Goal: Information Seeking & Learning: Learn about a topic

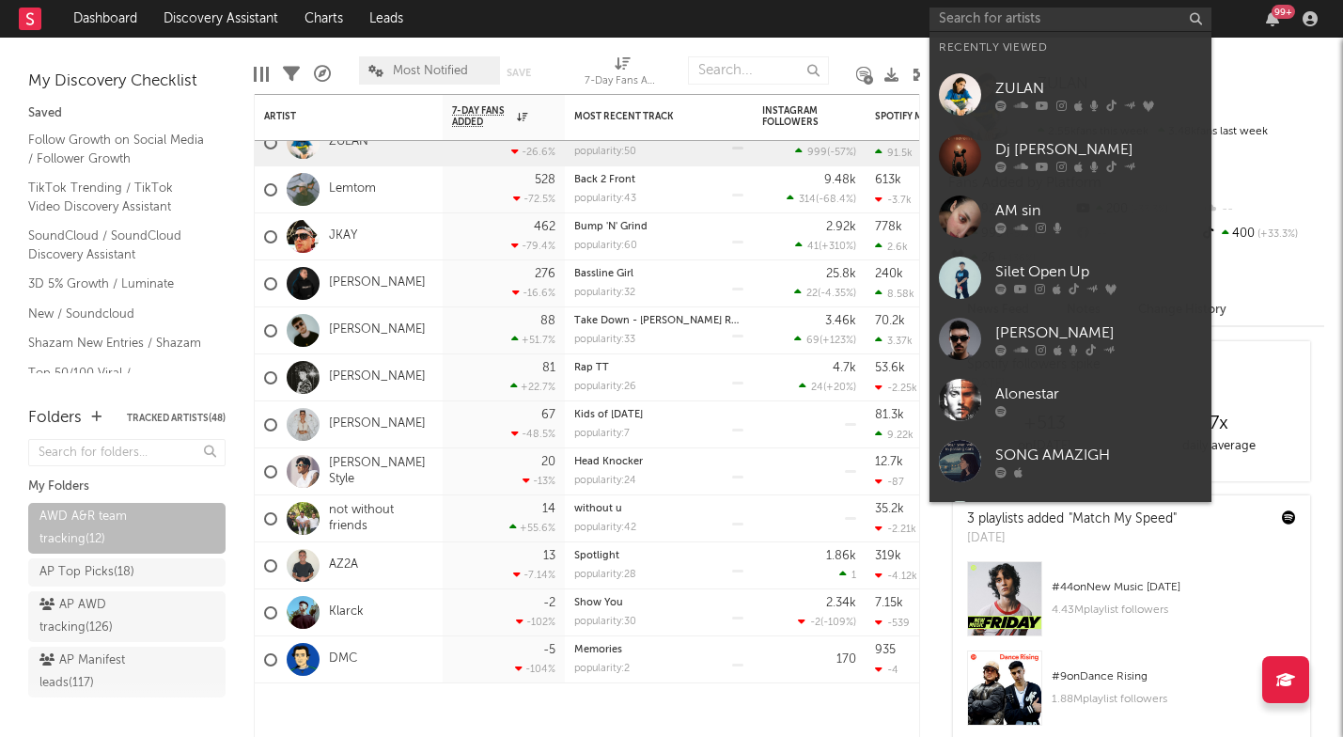
click at [979, 19] on input "text" at bounding box center [1071, 19] width 282 height 23
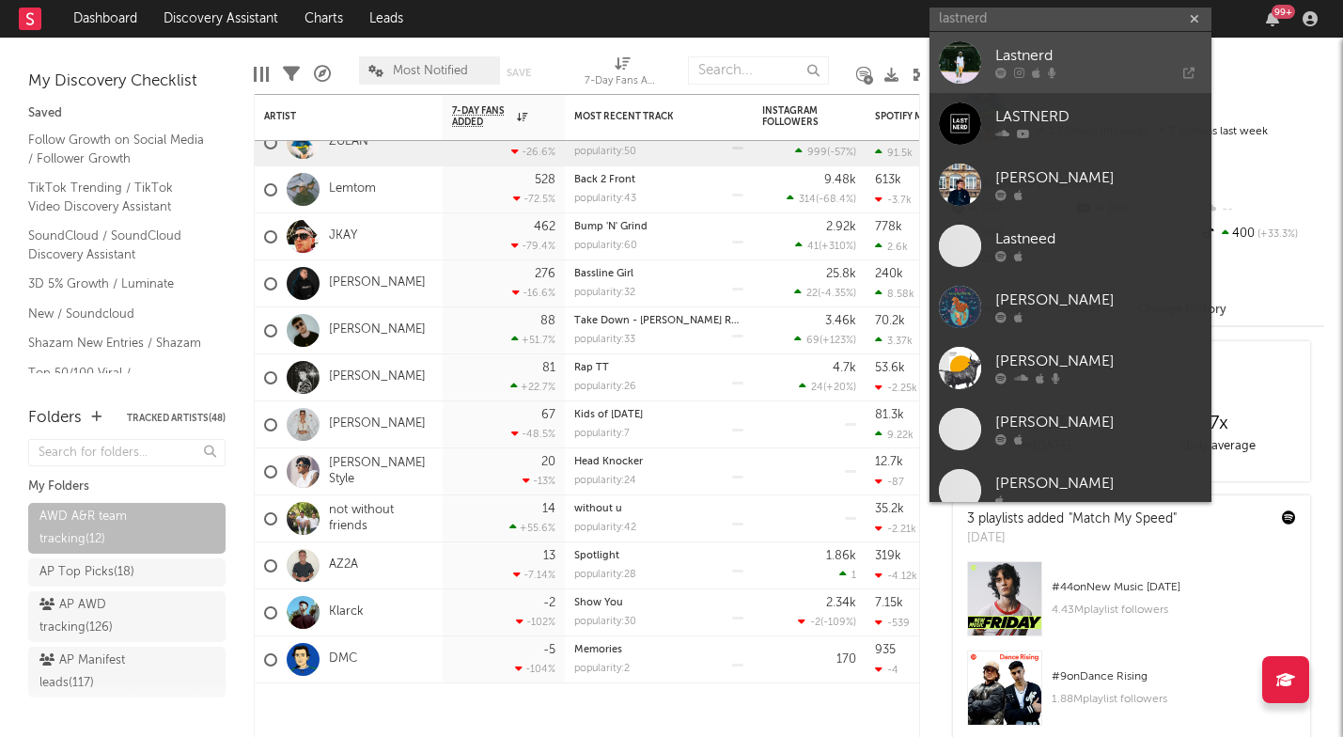
type input "lastnerd"
click at [998, 59] on div "Lastnerd" at bounding box center [1098, 56] width 207 height 23
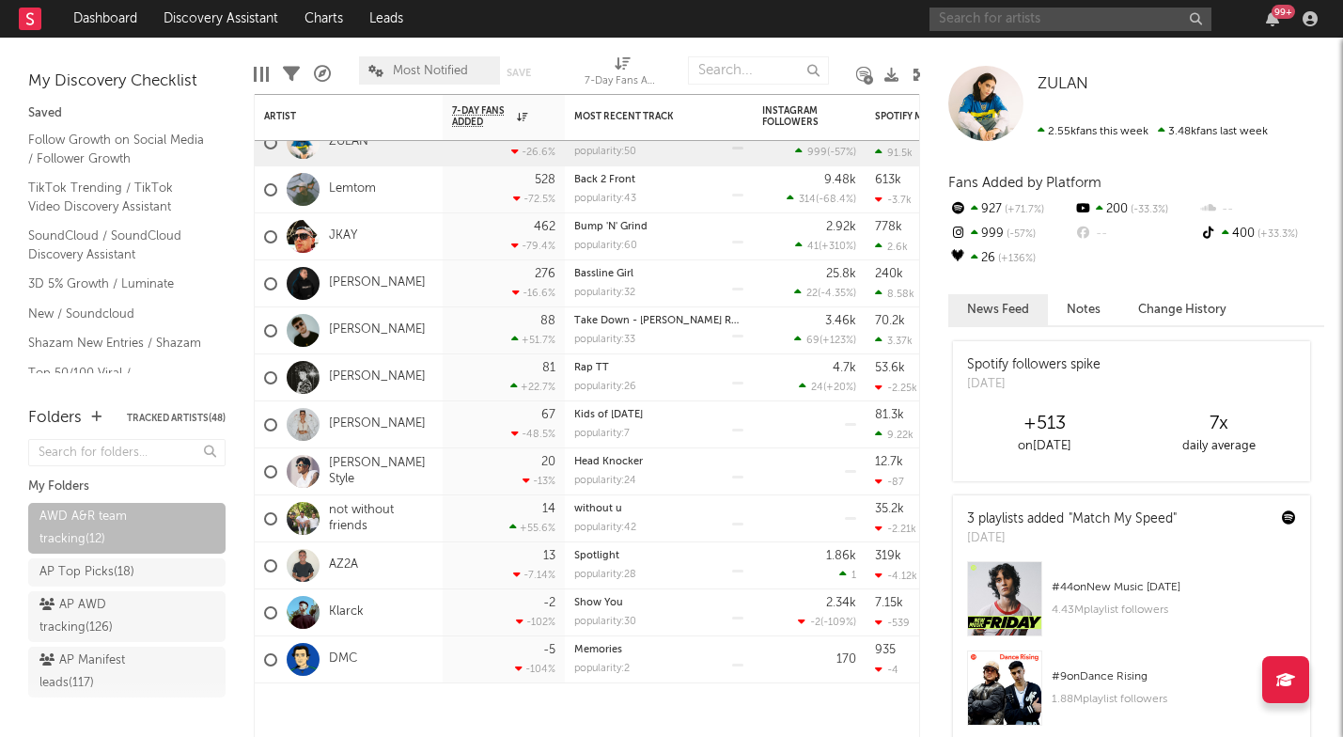
click at [988, 16] on input "text" at bounding box center [1071, 19] width 282 height 23
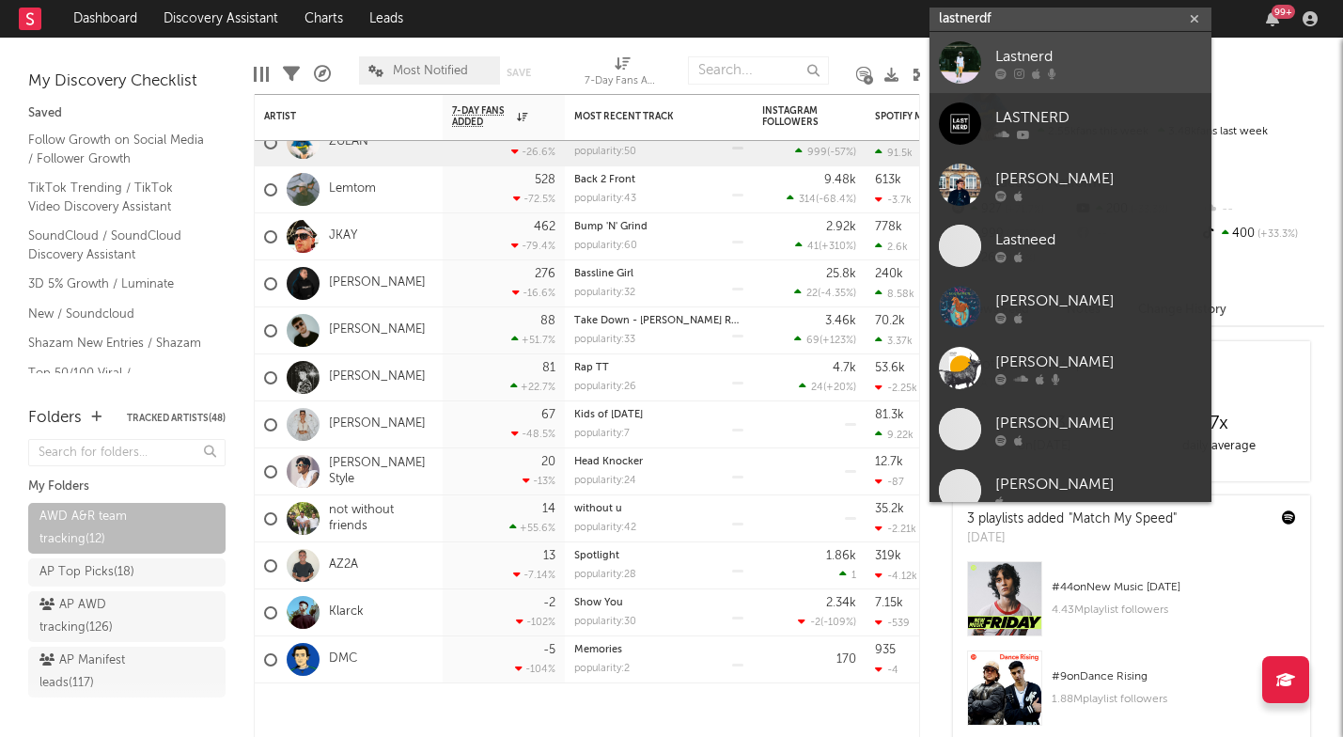
type input "lastnerdf"
click at [973, 52] on div at bounding box center [960, 62] width 42 height 42
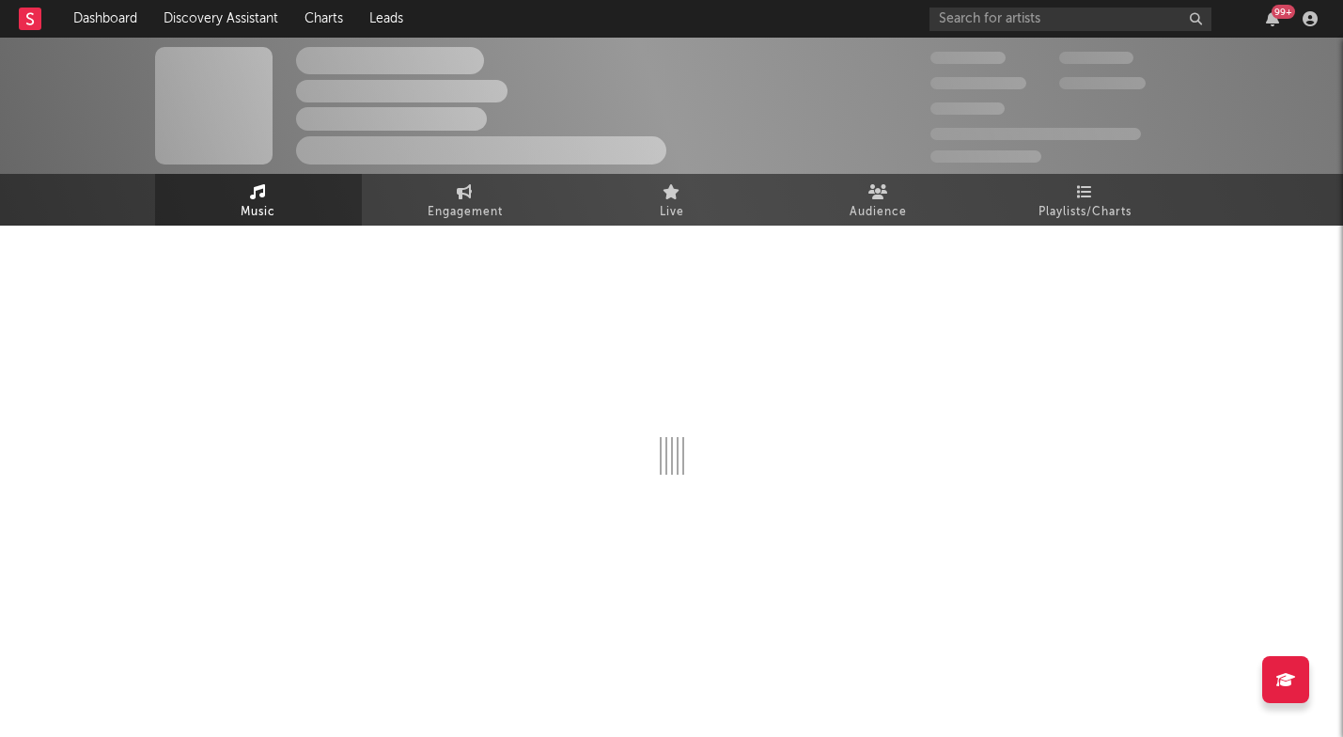
select select "6m"
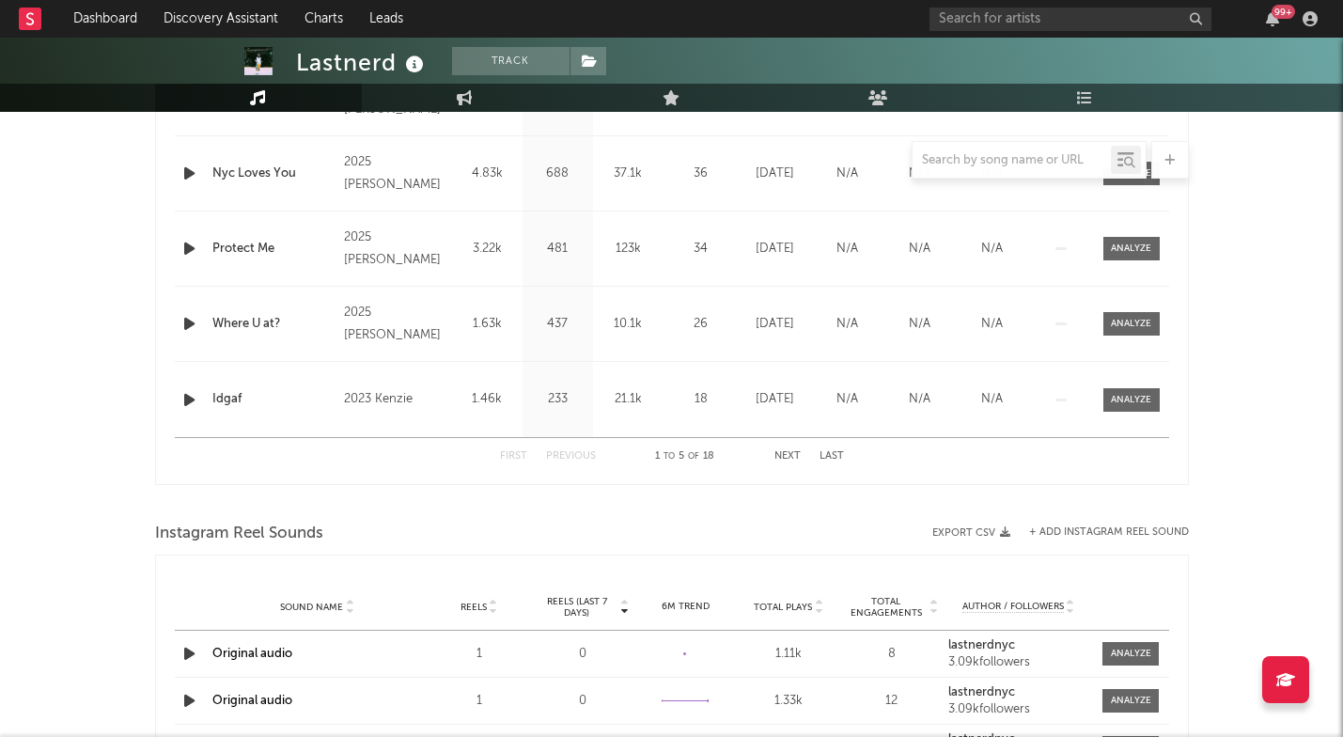
scroll to position [834, 0]
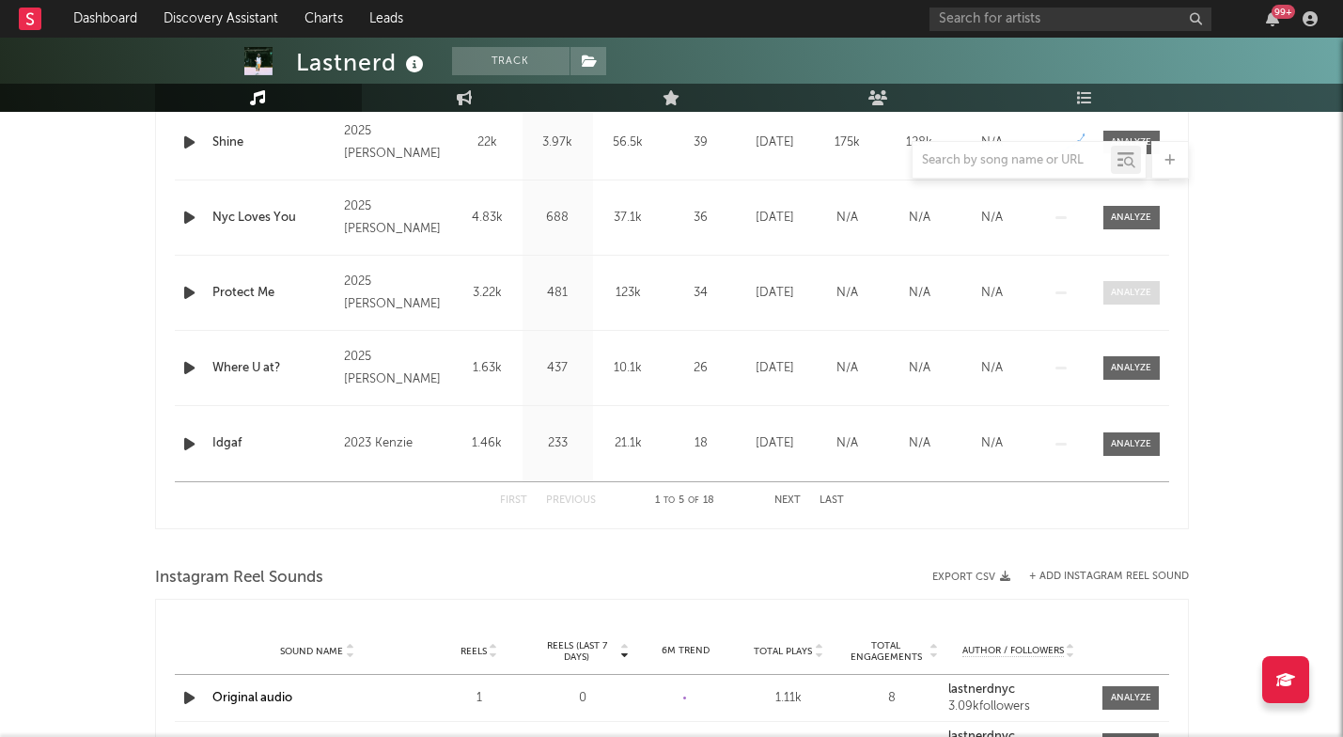
click at [1111, 290] on div at bounding box center [1131, 293] width 40 height 14
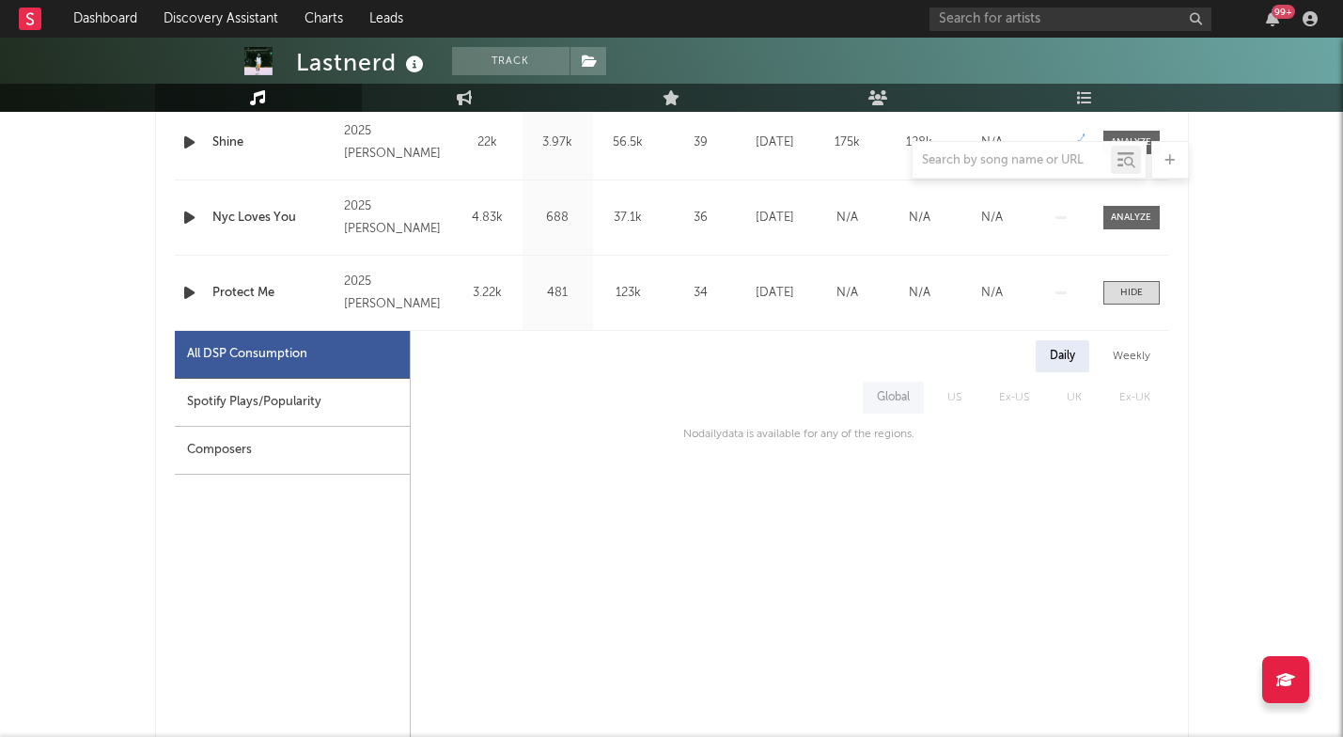
click at [265, 393] on div "Spotify Plays/Popularity" at bounding box center [292, 403] width 235 height 48
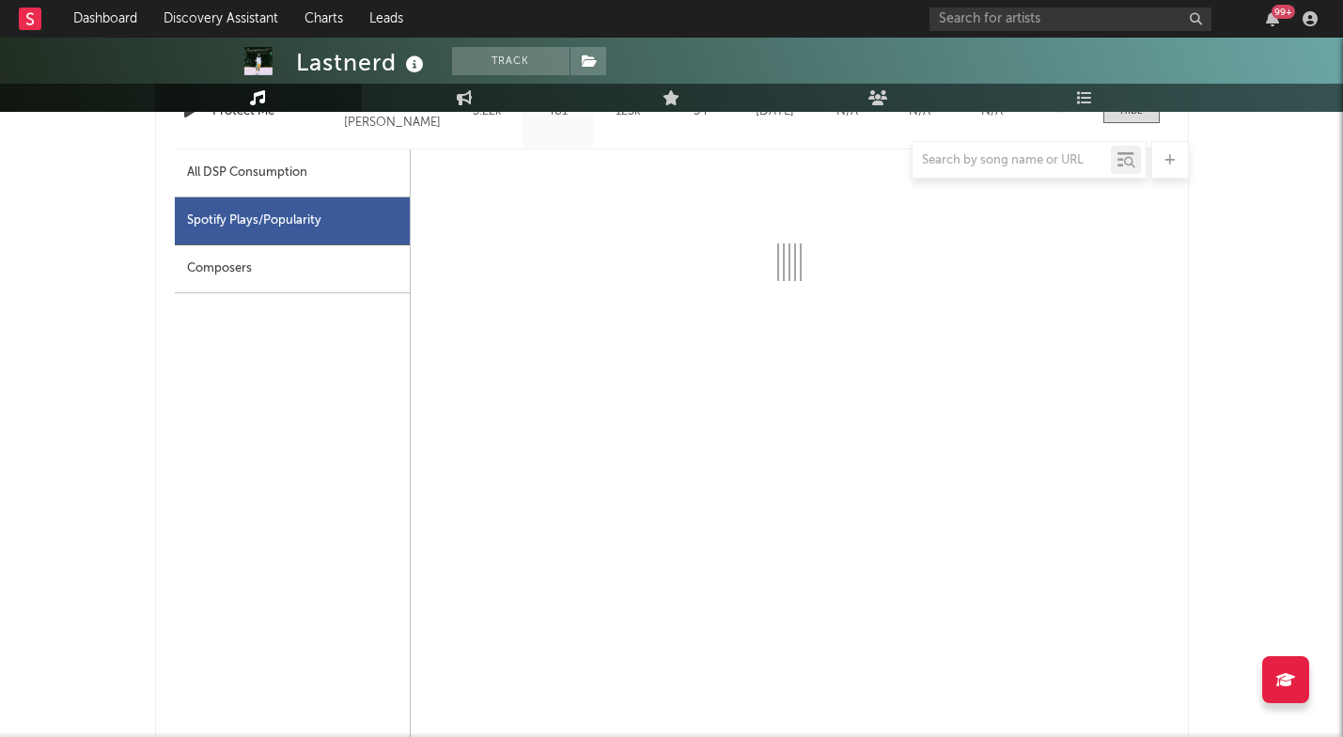
select select "6m"
select select "1w"
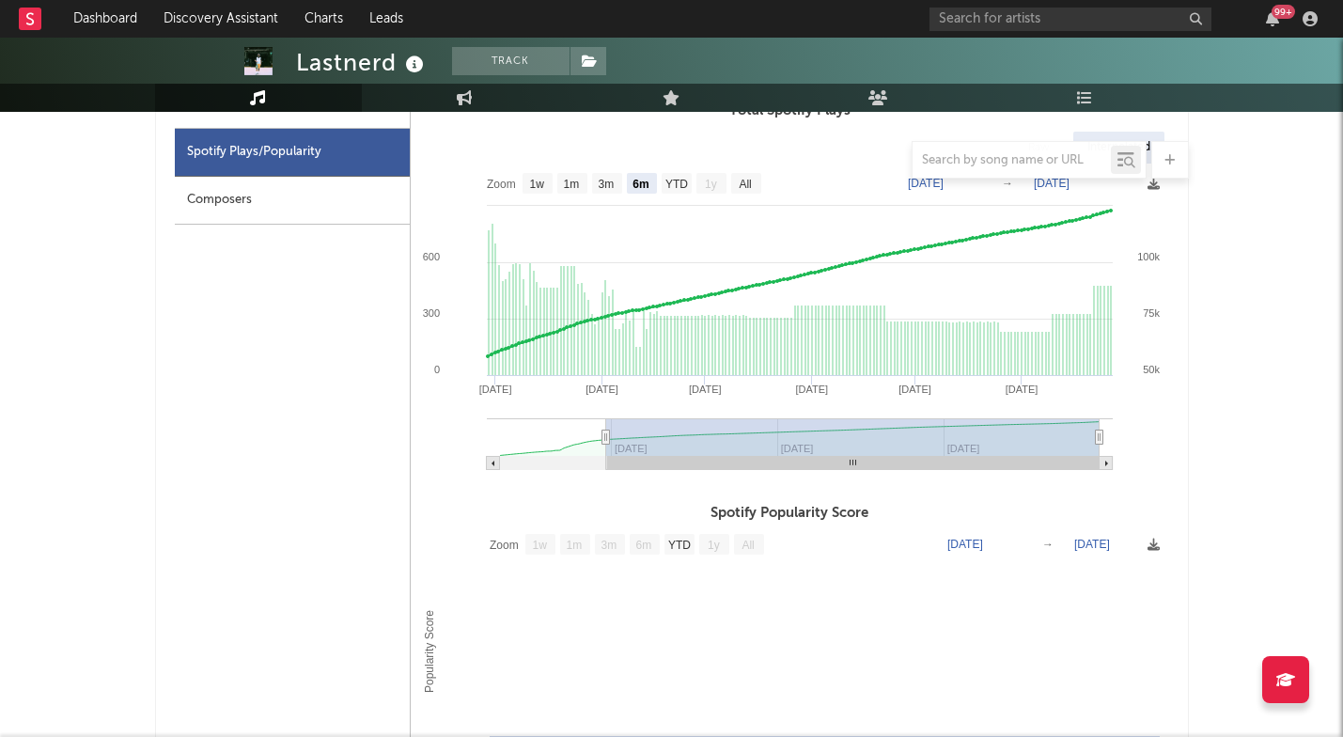
scroll to position [1125, 0]
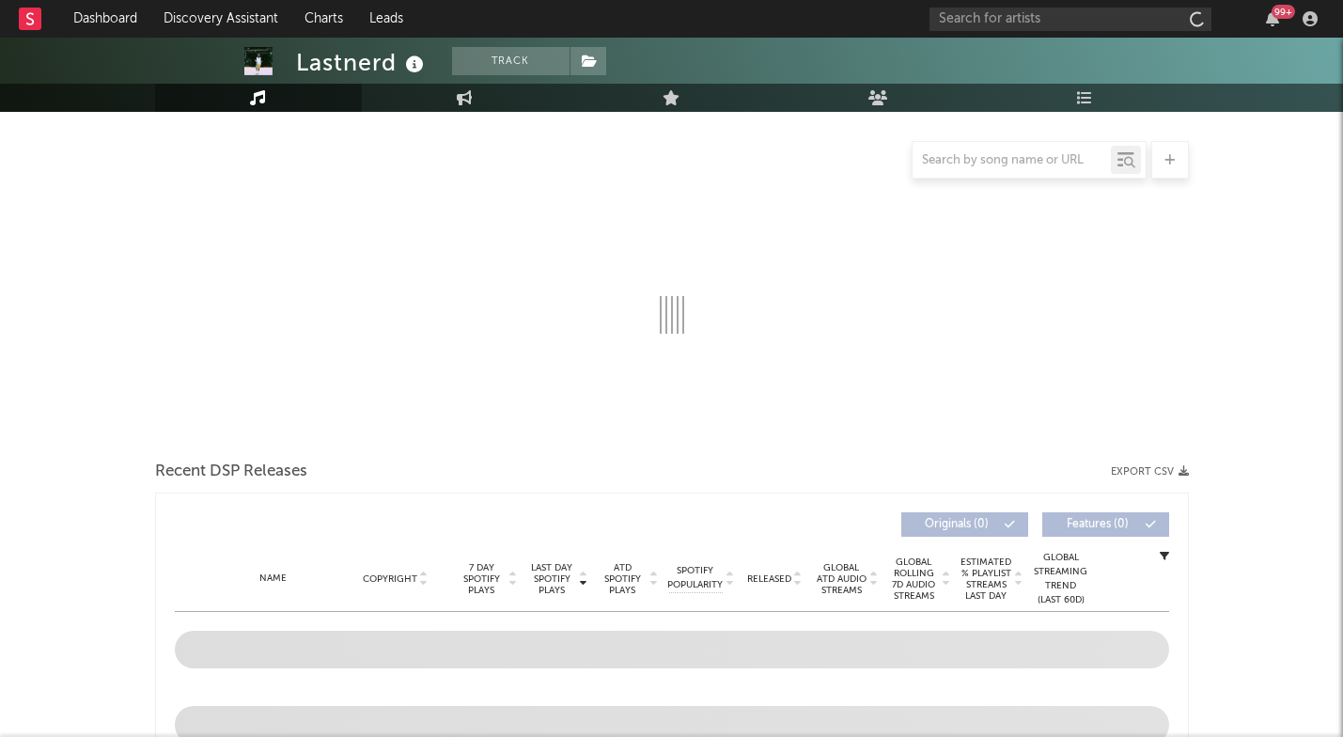
select select "6m"
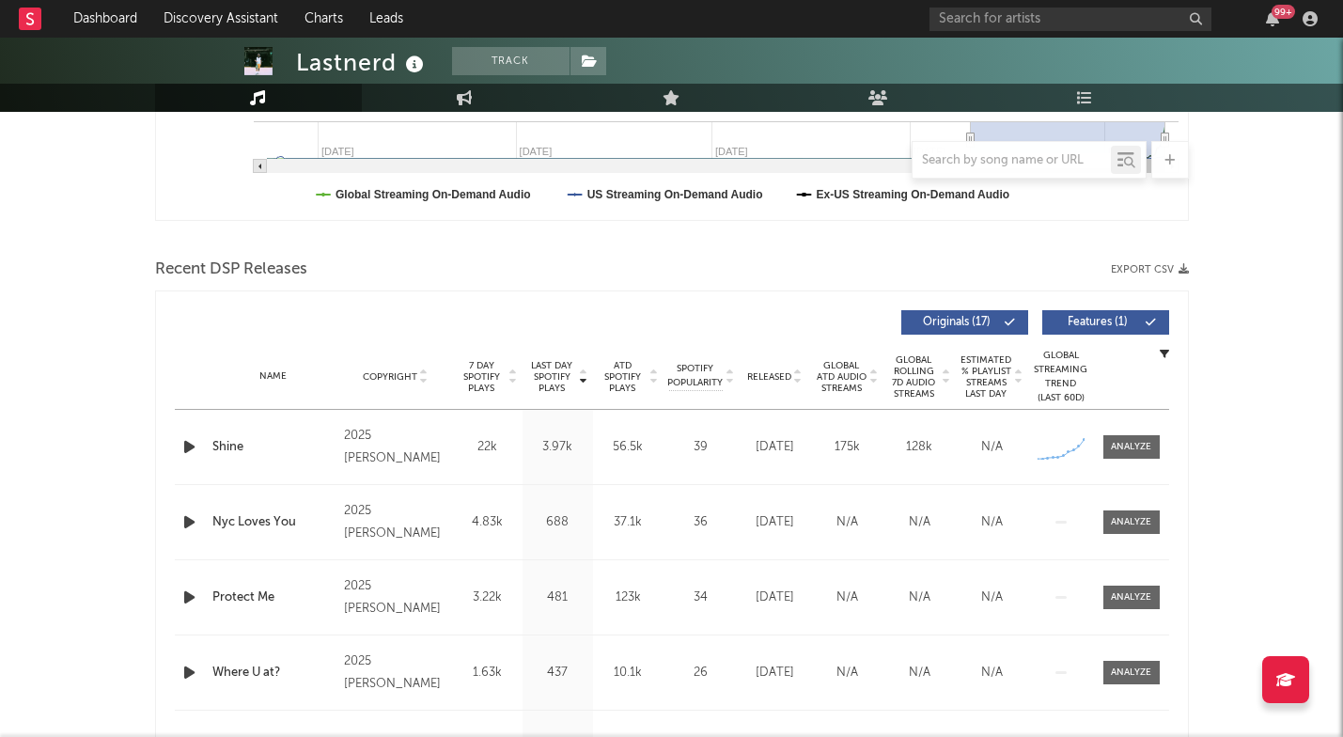
scroll to position [540, 0]
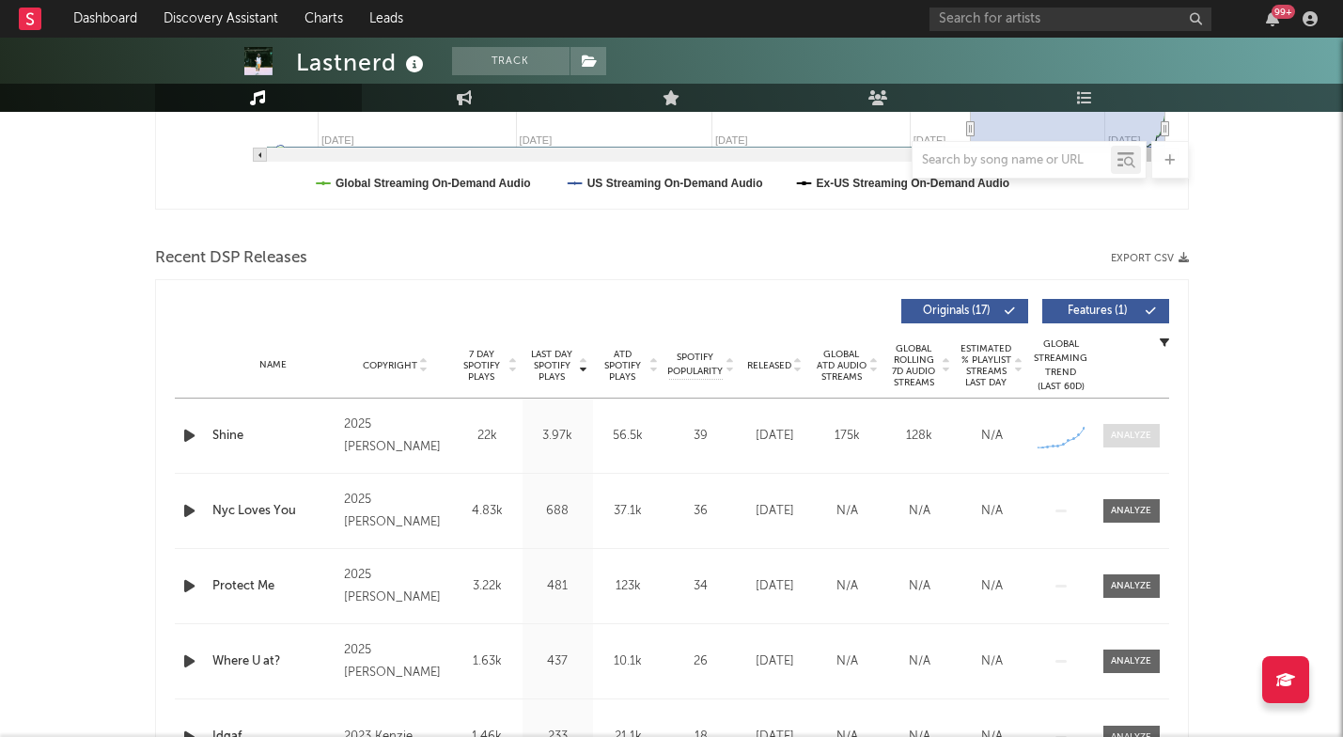
click at [1129, 430] on div at bounding box center [1131, 436] width 40 height 14
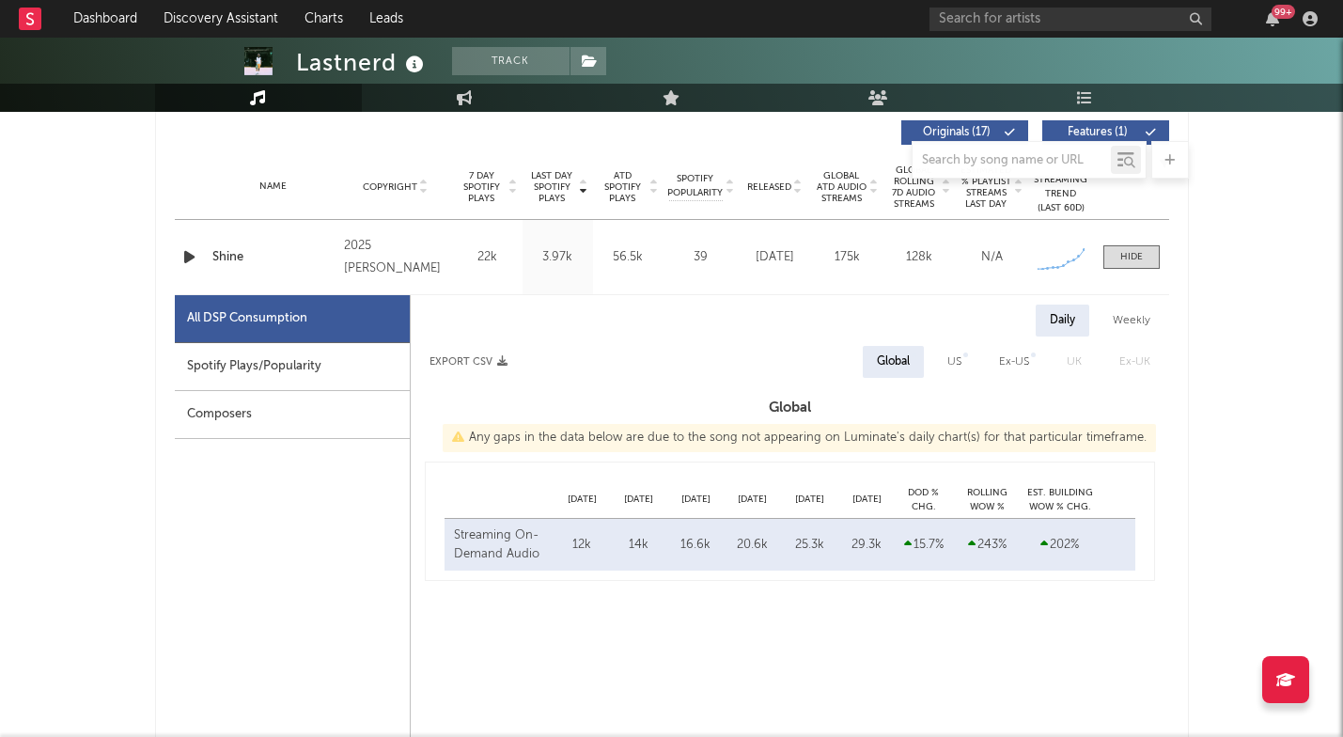
select select "1w"
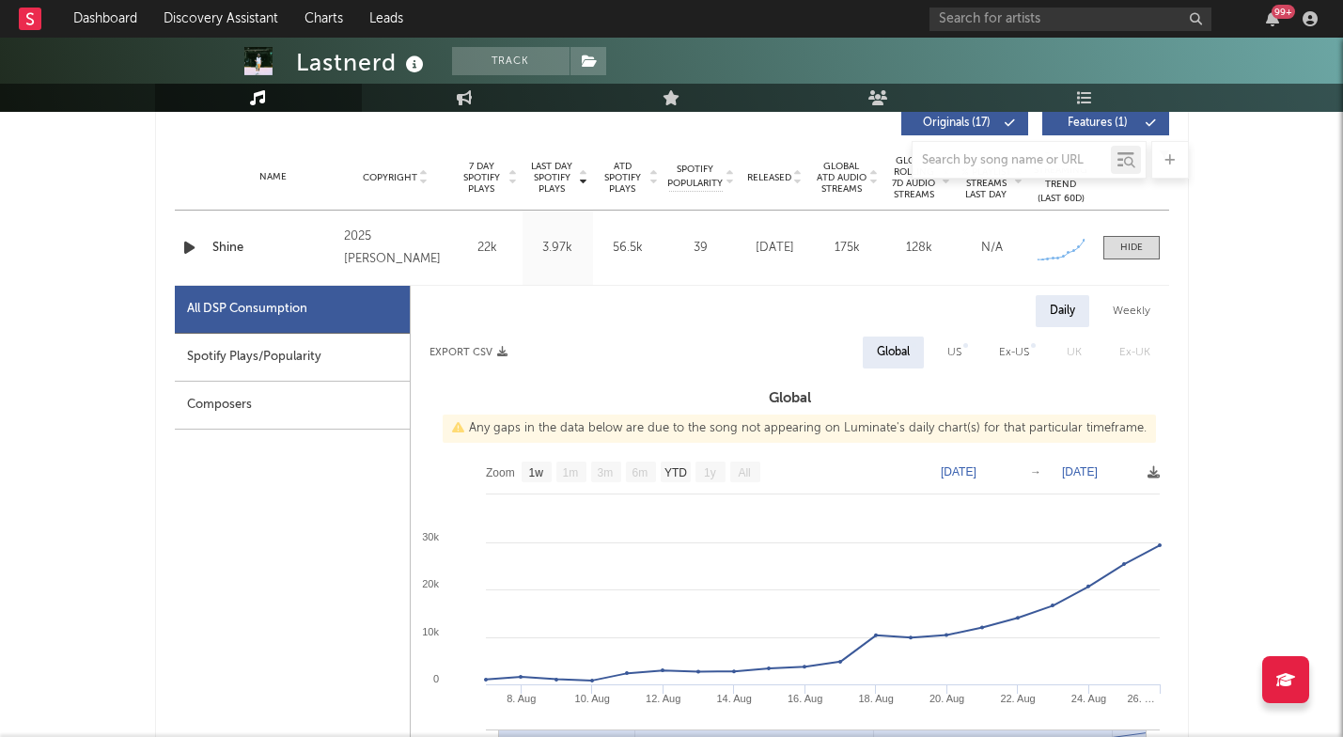
scroll to position [730, 0]
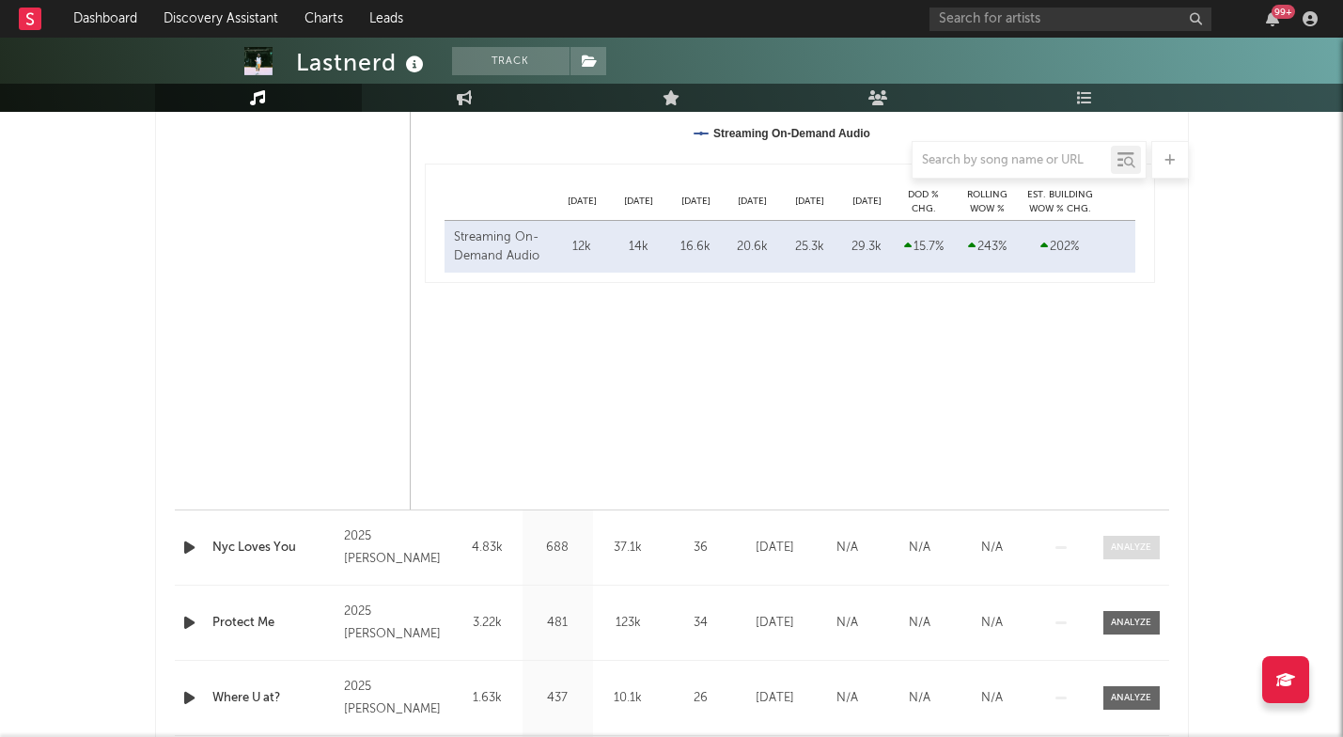
click at [1142, 548] on div at bounding box center [1131, 547] width 40 height 14
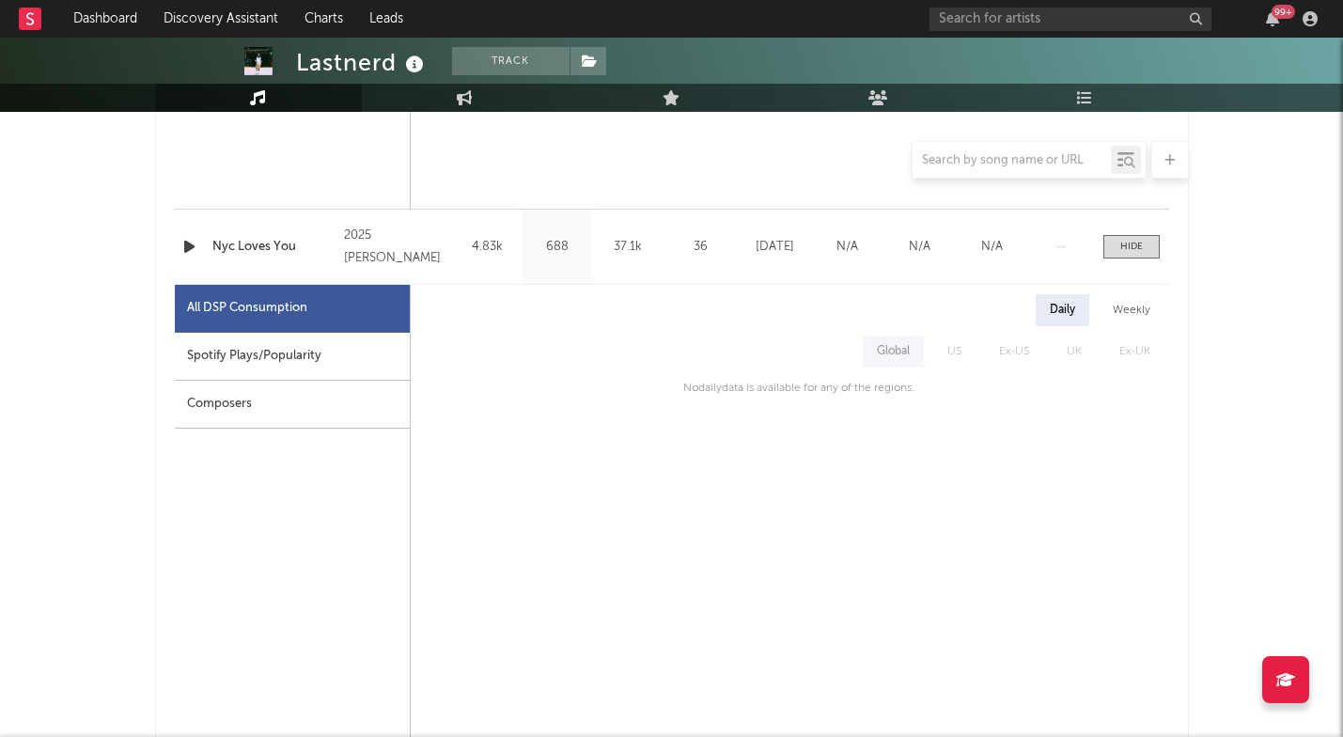
scroll to position [1706, 0]
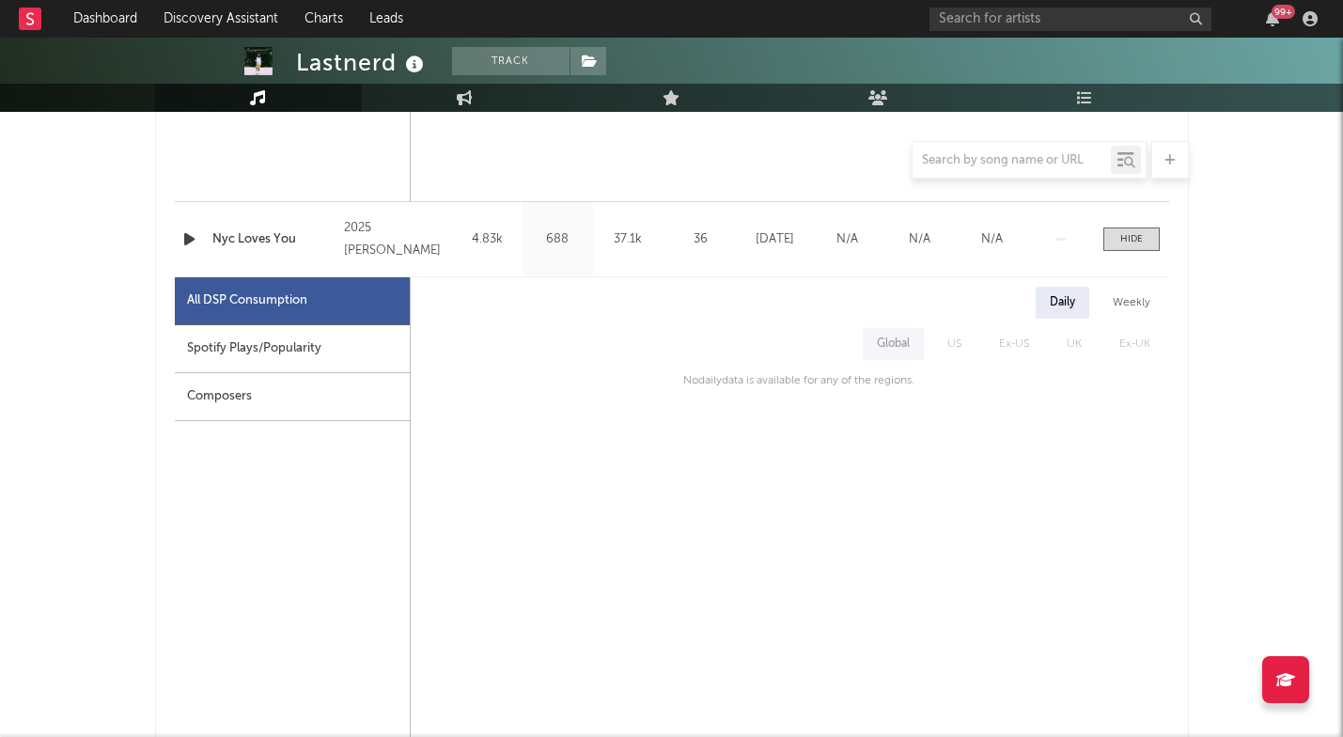
click at [323, 330] on div "Spotify Plays/Popularity" at bounding box center [292, 349] width 235 height 48
select select "1w"
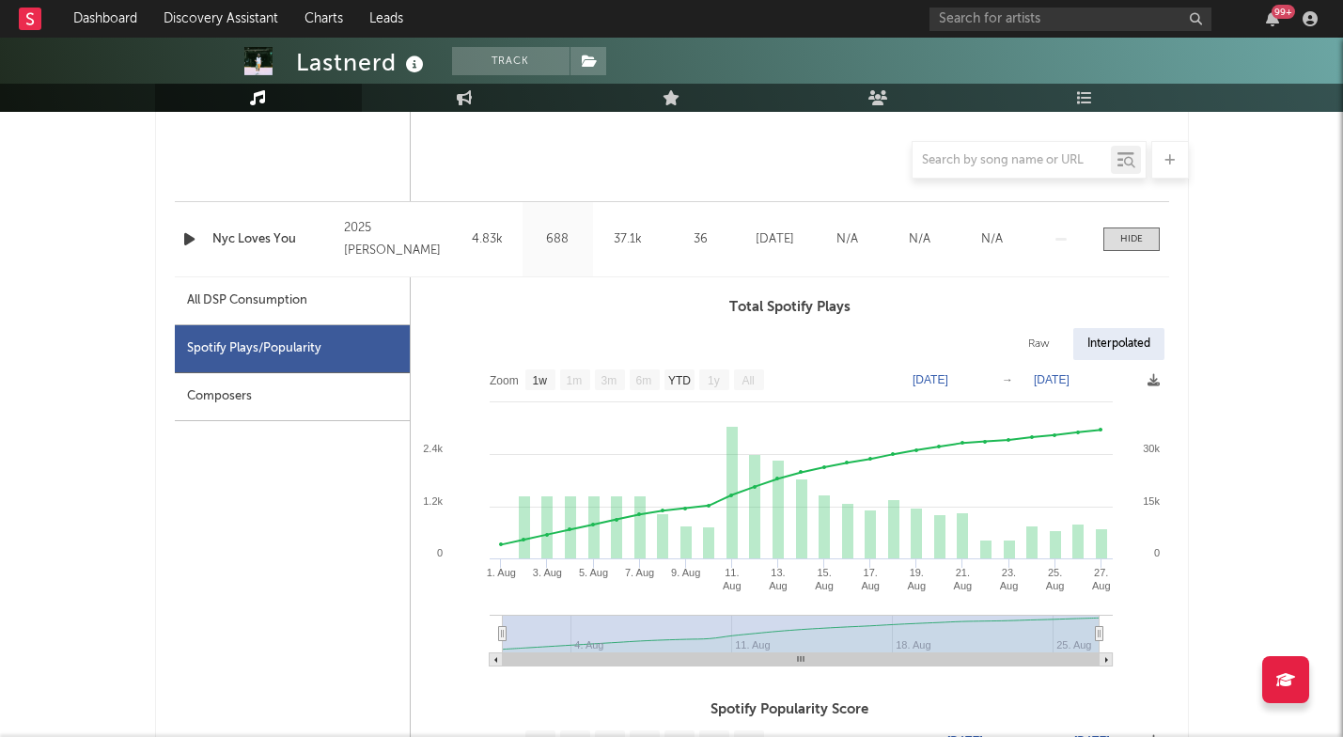
click at [329, 311] on div "All DSP Consumption" at bounding box center [292, 301] width 235 height 48
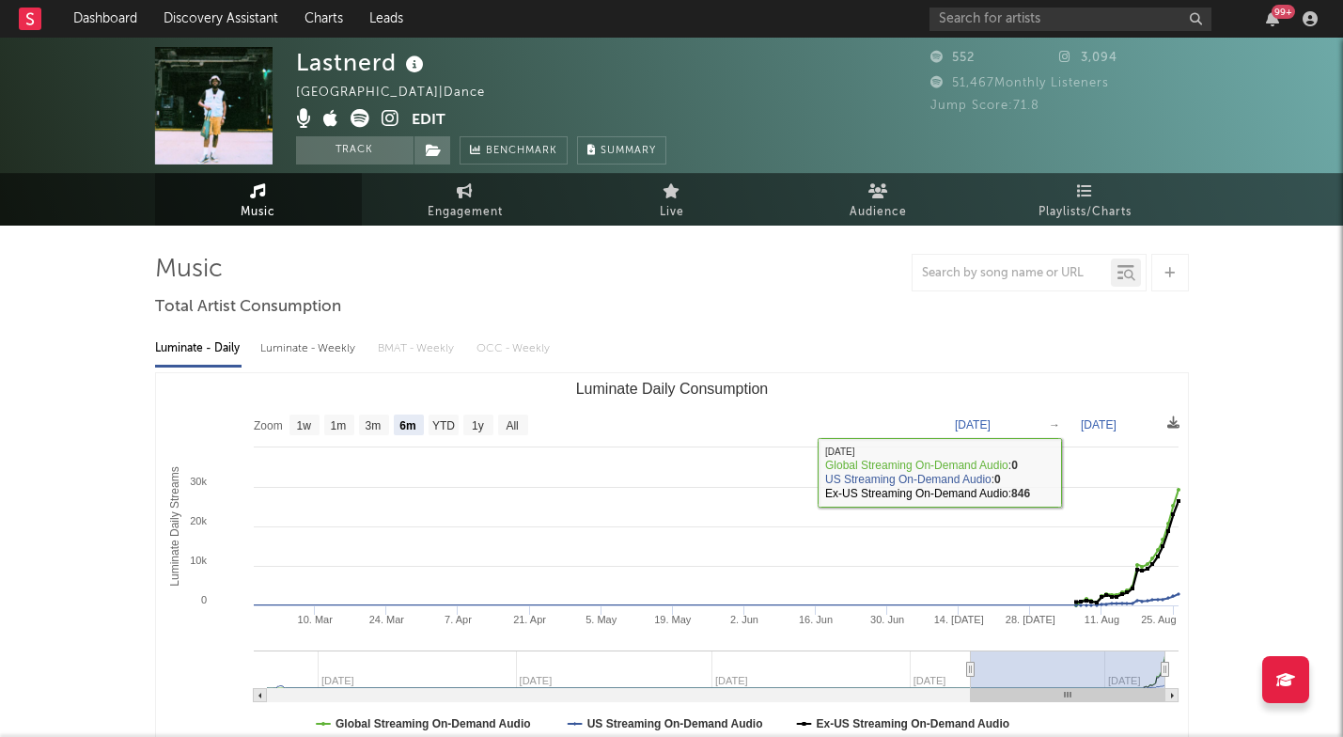
scroll to position [0, 0]
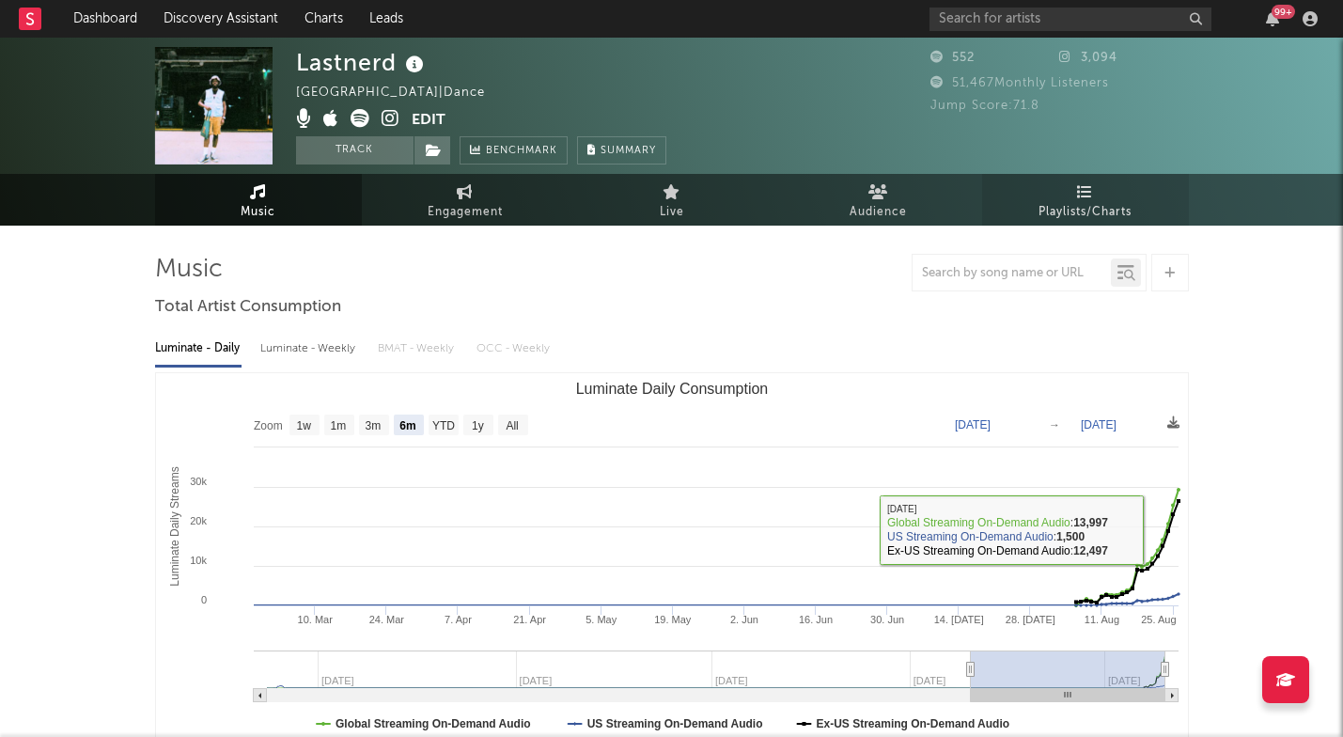
click at [1092, 192] on icon at bounding box center [1085, 191] width 16 height 15
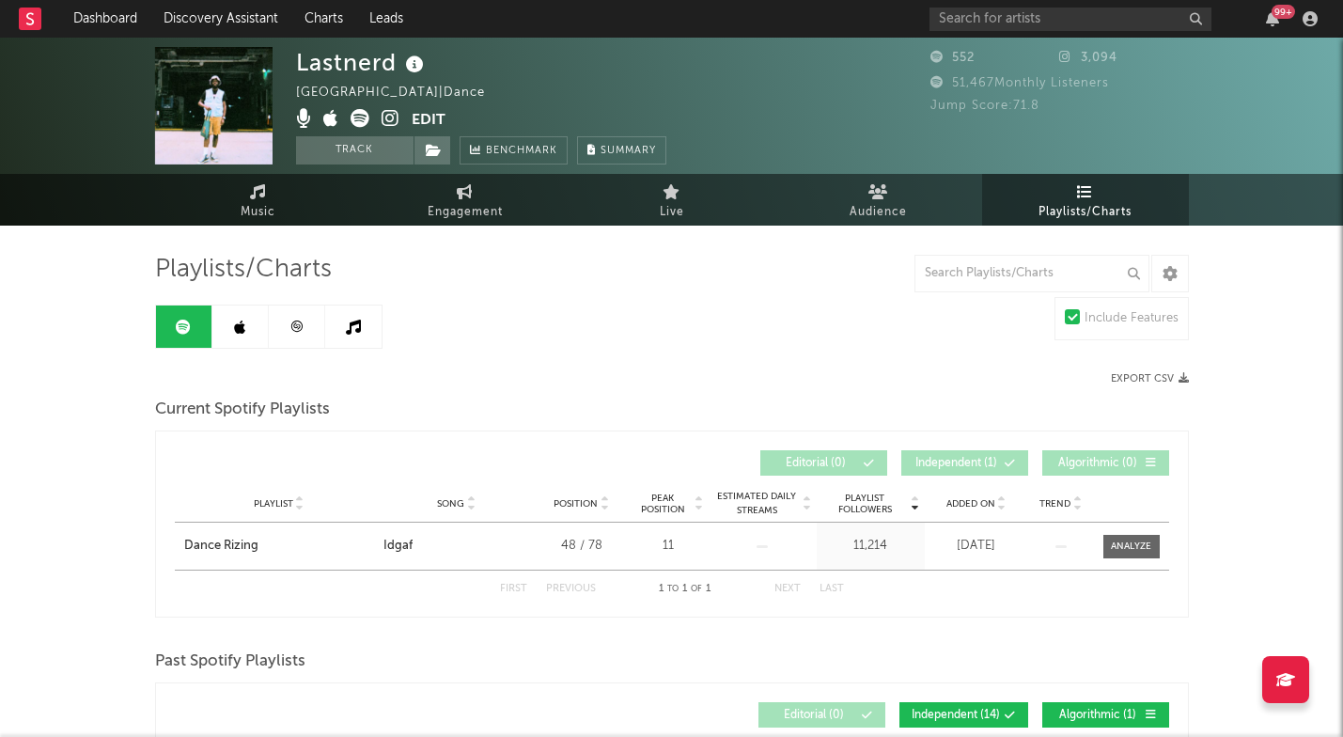
click at [227, 328] on link at bounding box center [240, 326] width 56 height 42
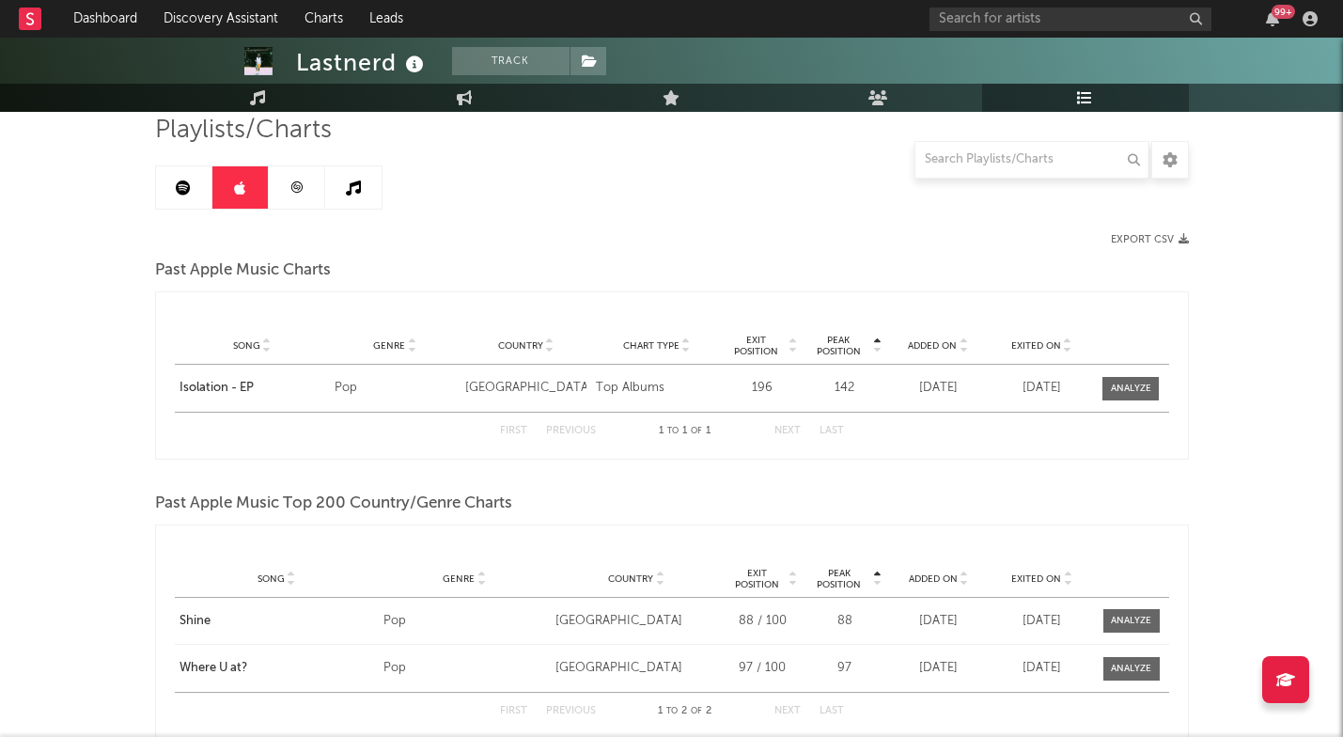
click at [309, 186] on link at bounding box center [297, 187] width 56 height 42
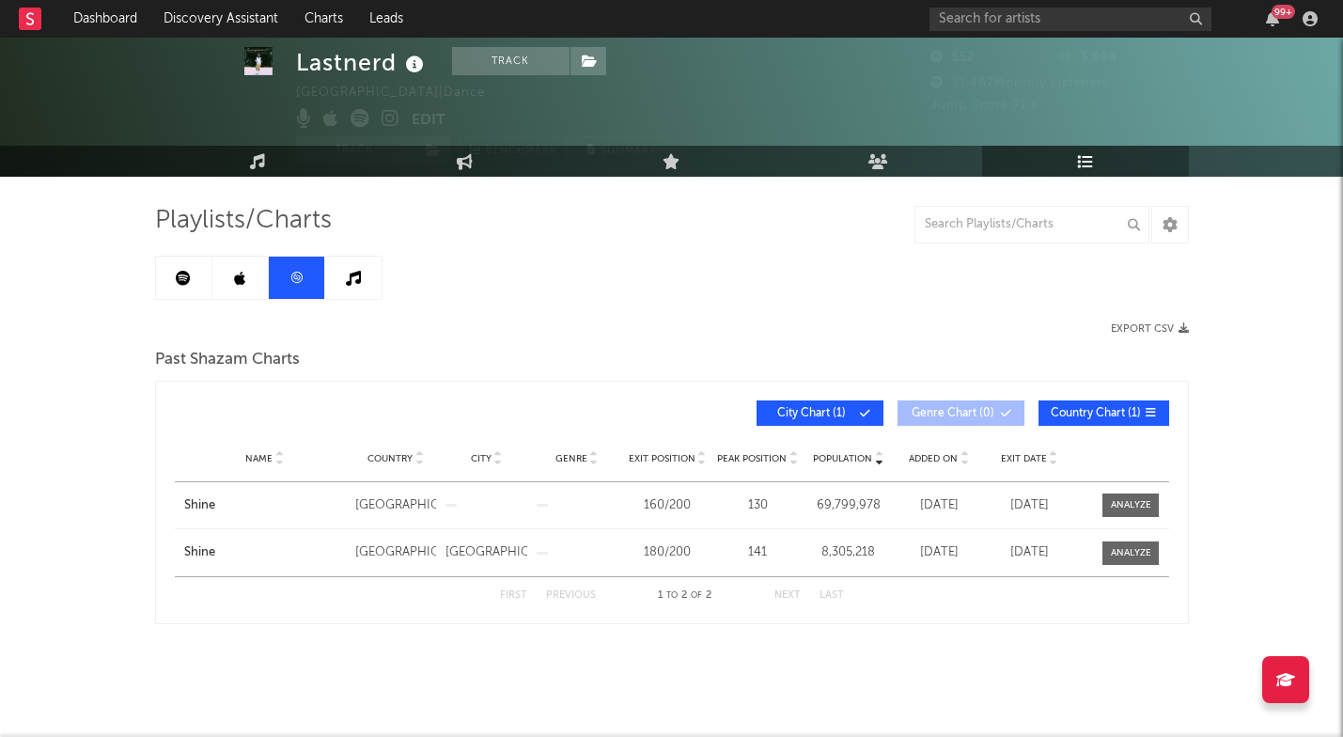
scroll to position [49, 0]
click at [376, 288] on link at bounding box center [353, 278] width 56 height 42
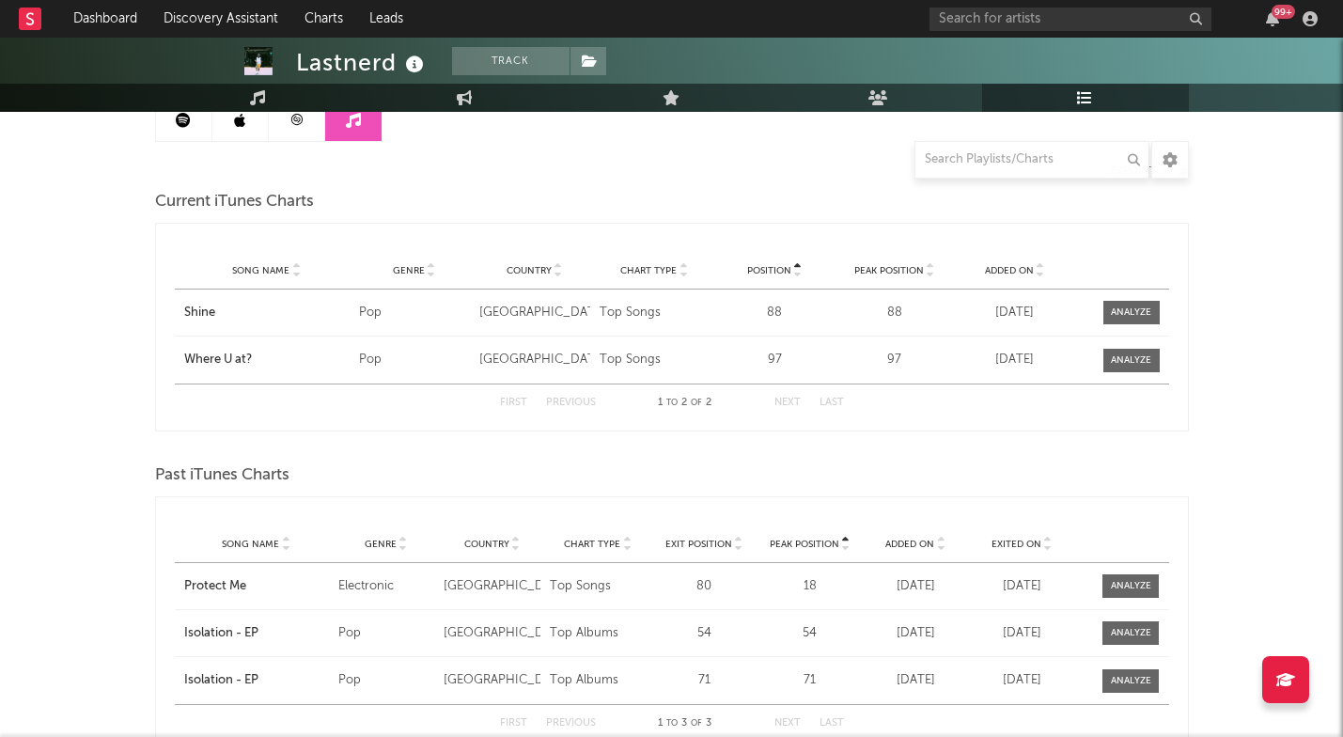
click at [305, 118] on link at bounding box center [297, 120] width 56 height 42
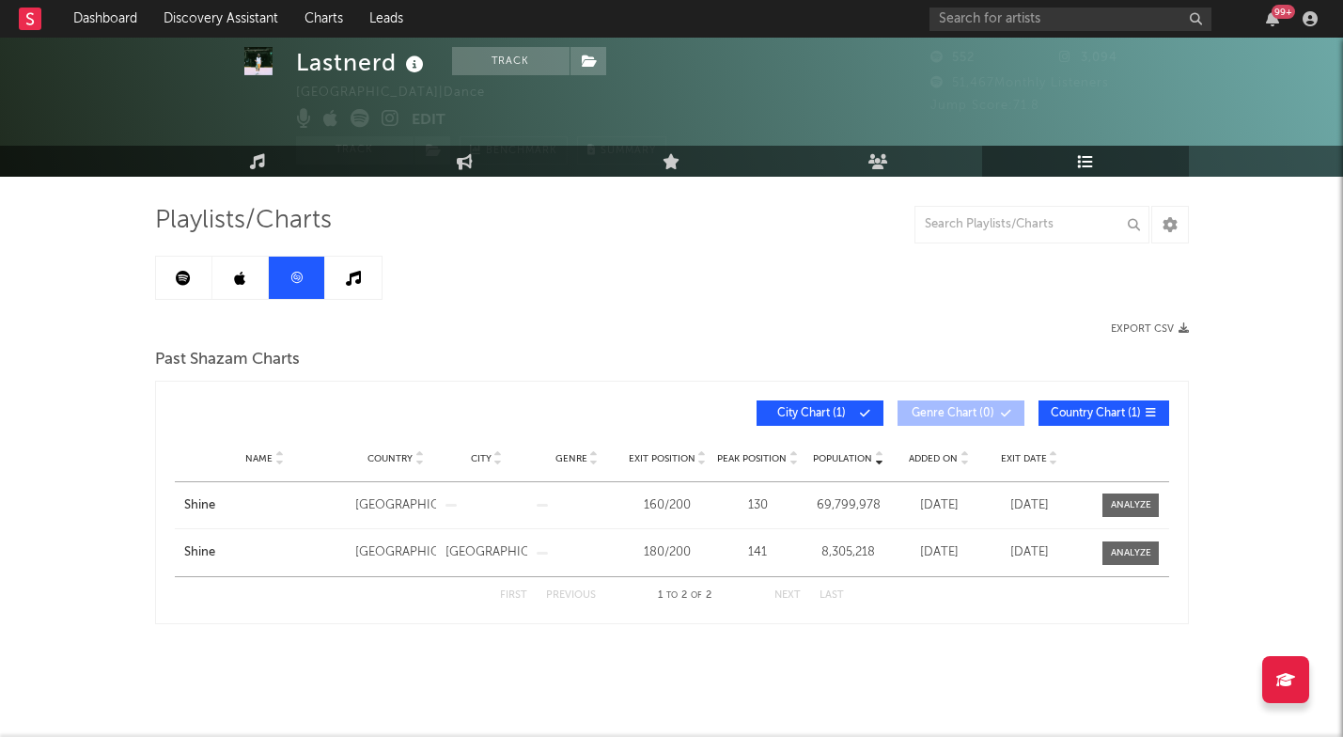
scroll to position [49, 0]
click at [190, 275] on icon at bounding box center [183, 278] width 15 height 15
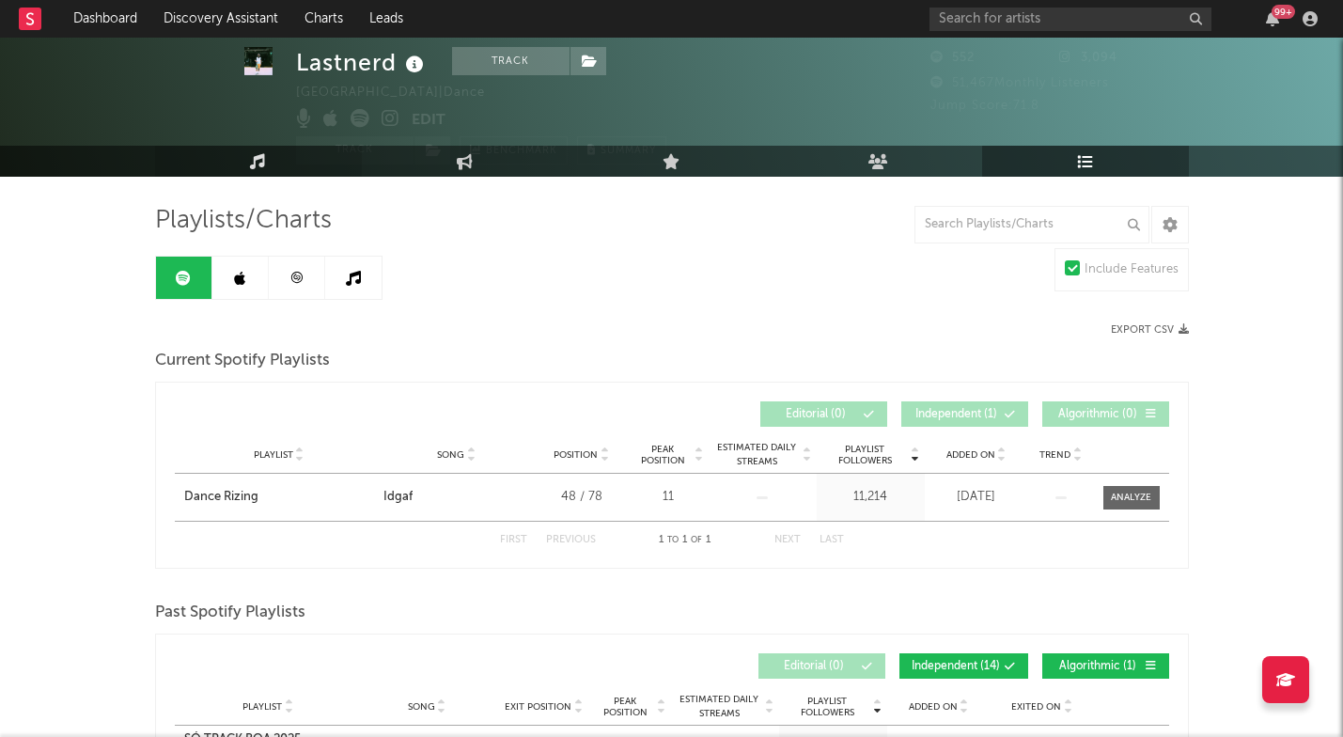
click at [258, 167] on icon at bounding box center [258, 161] width 16 height 16
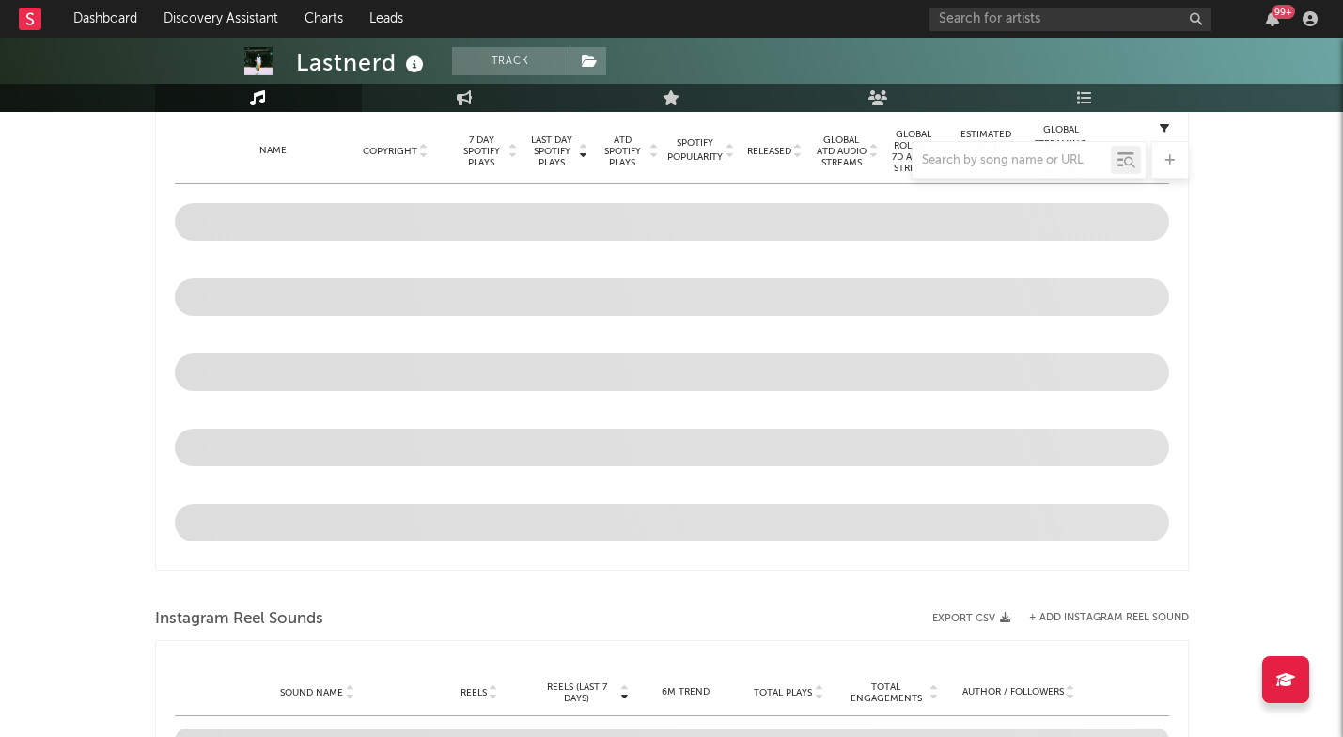
select select "6m"
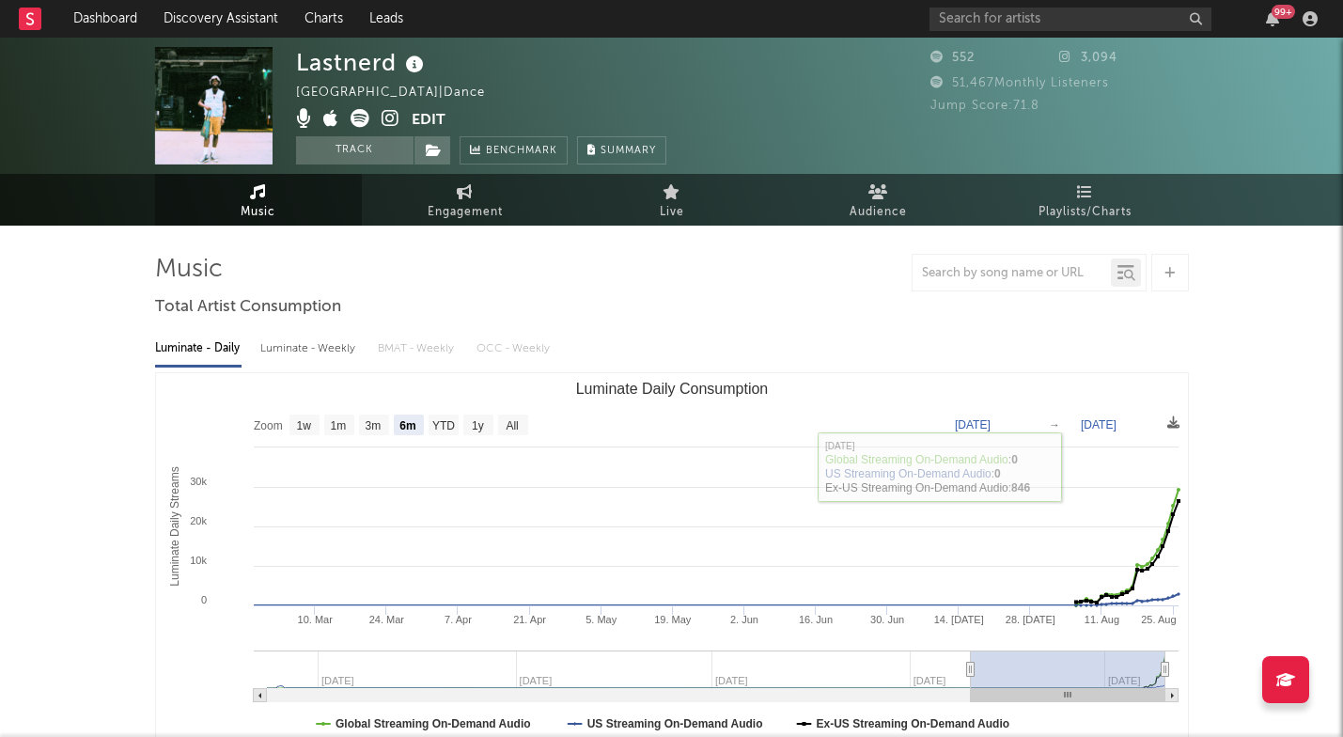
click at [396, 123] on icon at bounding box center [391, 118] width 18 height 19
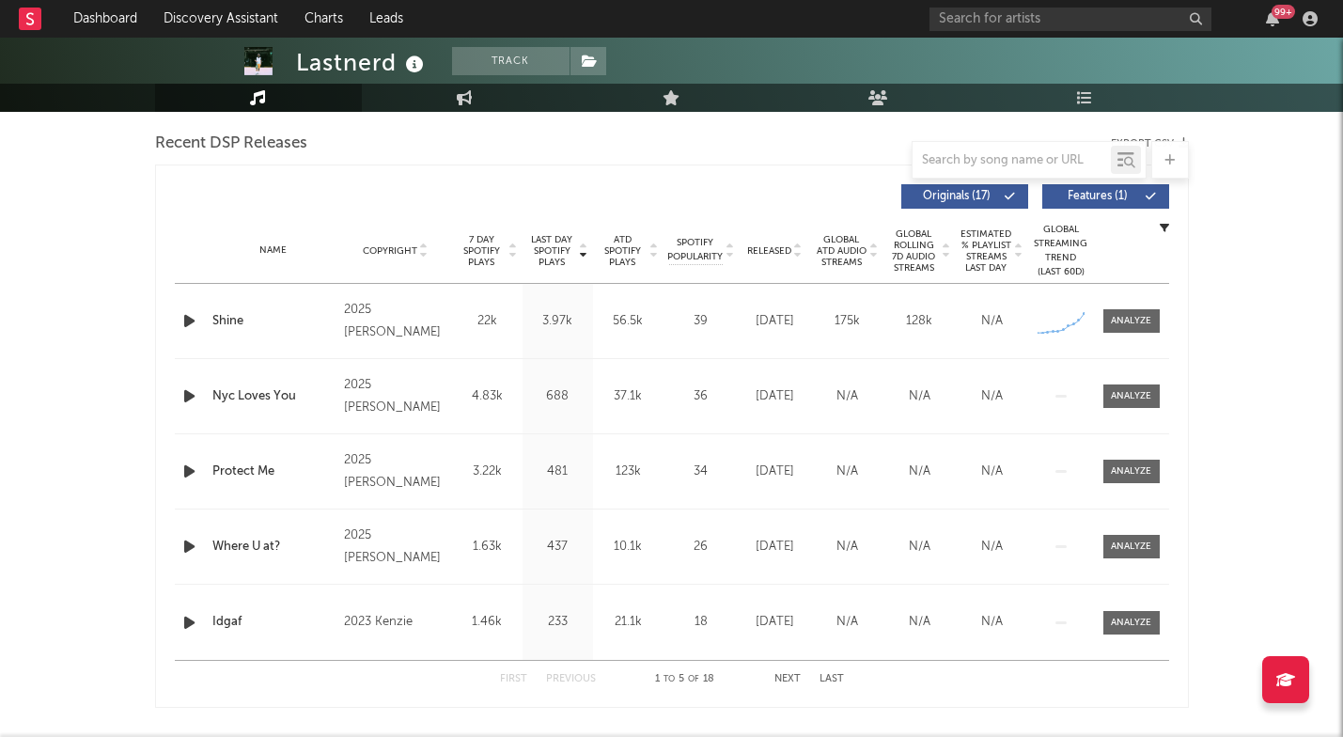
scroll to position [657, 0]
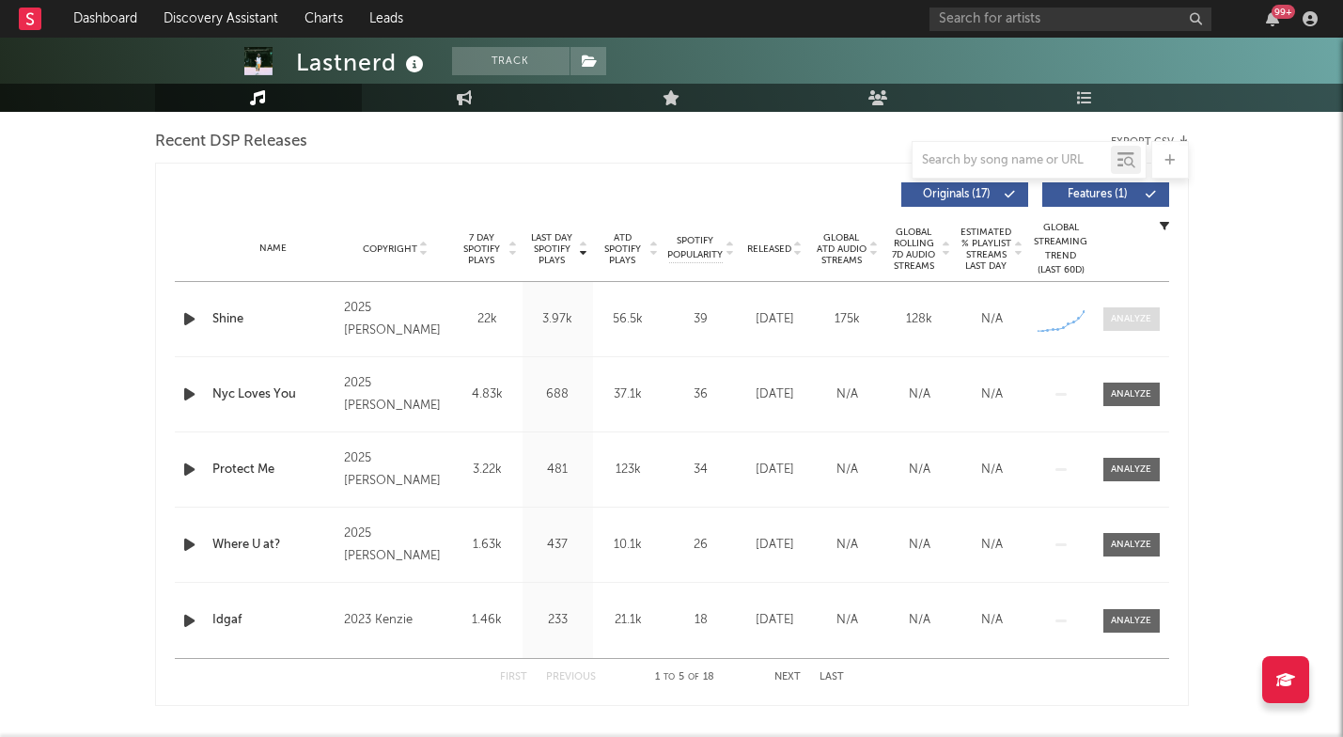
click at [1121, 314] on div at bounding box center [1131, 319] width 40 height 14
select select "1w"
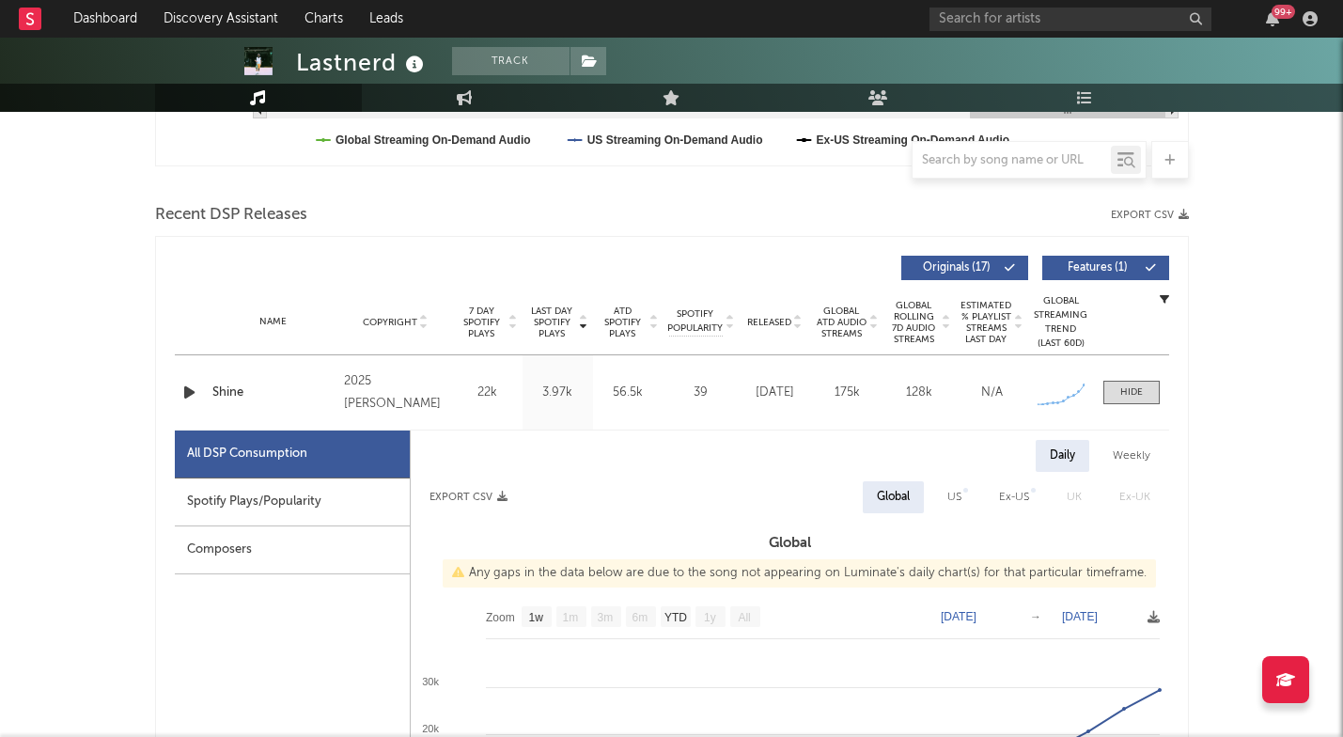
scroll to position [595, 0]
